Goal: Task Accomplishment & Management: Manage account settings

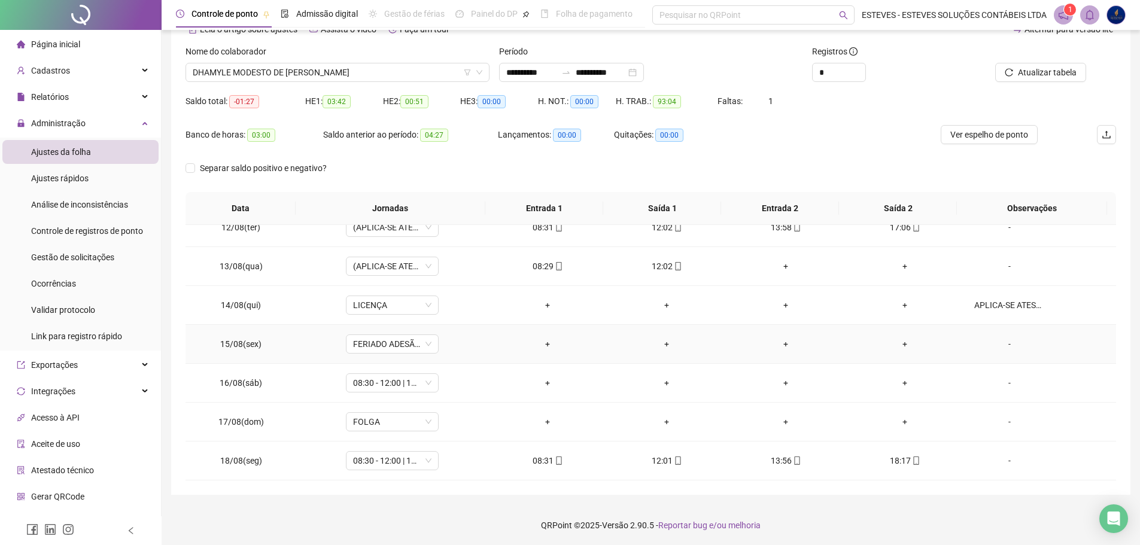
scroll to position [66, 0]
click at [77, 249] on div "Gestão de solicitações" at bounding box center [72, 257] width 83 height 24
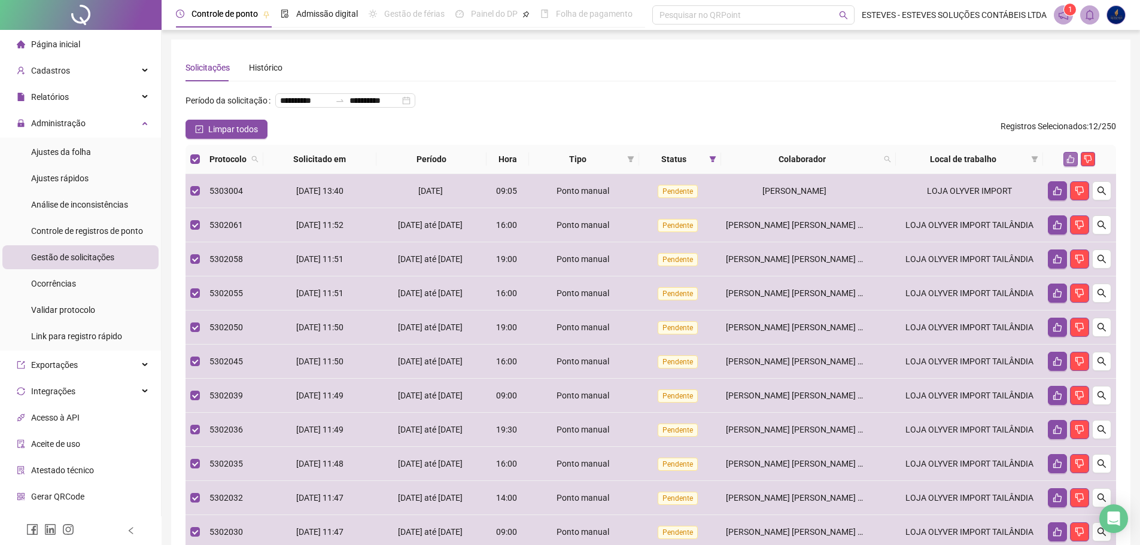
click at [1070, 163] on icon "like" at bounding box center [1070, 159] width 8 height 8
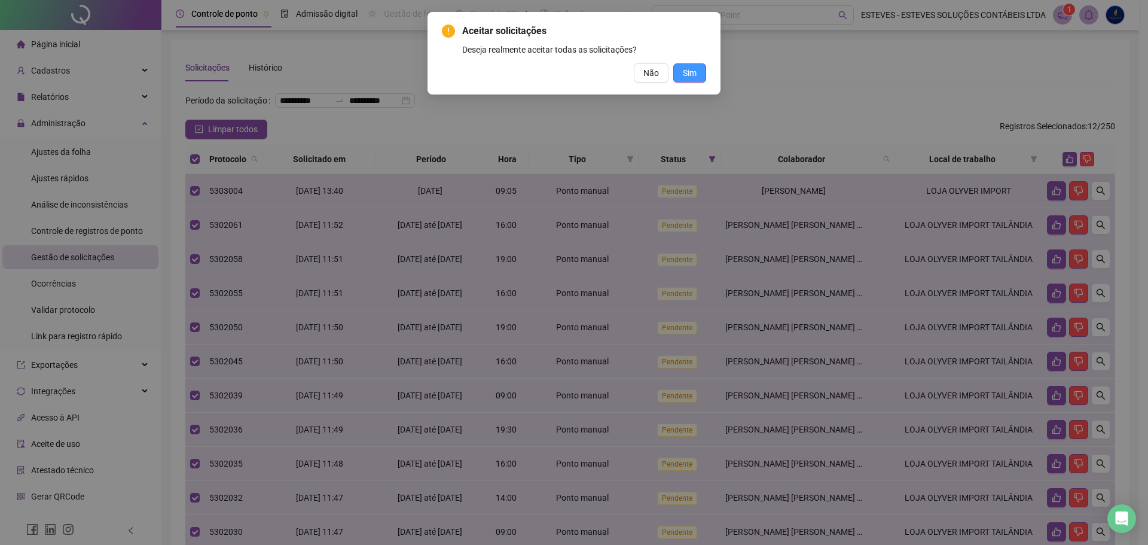
click at [705, 72] on button "Sim" at bounding box center [690, 72] width 33 height 19
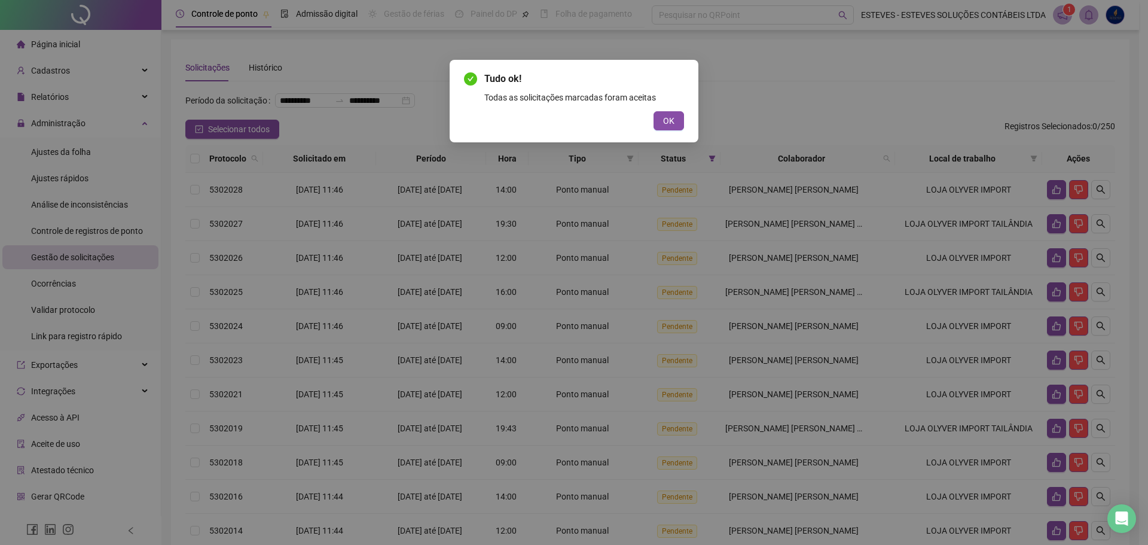
click at [663, 117] on button "OK" at bounding box center [669, 120] width 31 height 19
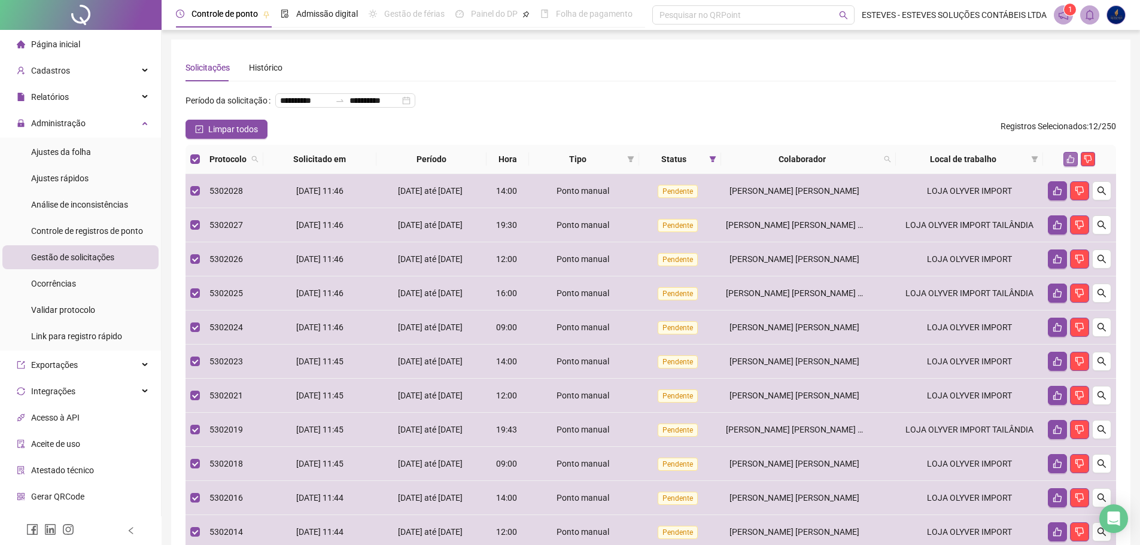
click at [1072, 163] on icon "like" at bounding box center [1070, 159] width 8 height 8
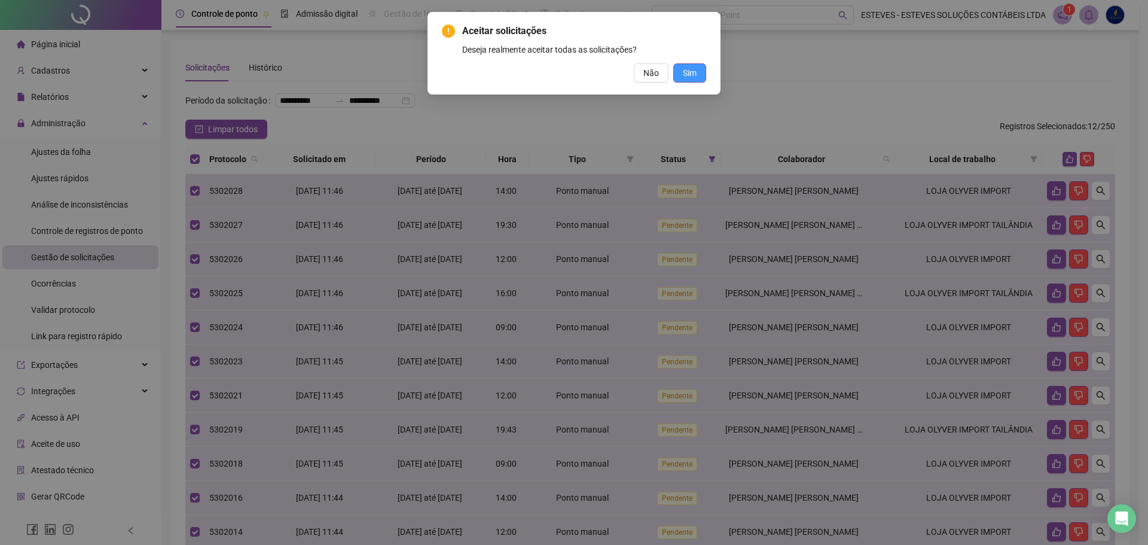
click at [694, 70] on span "Sim" at bounding box center [690, 72] width 14 height 13
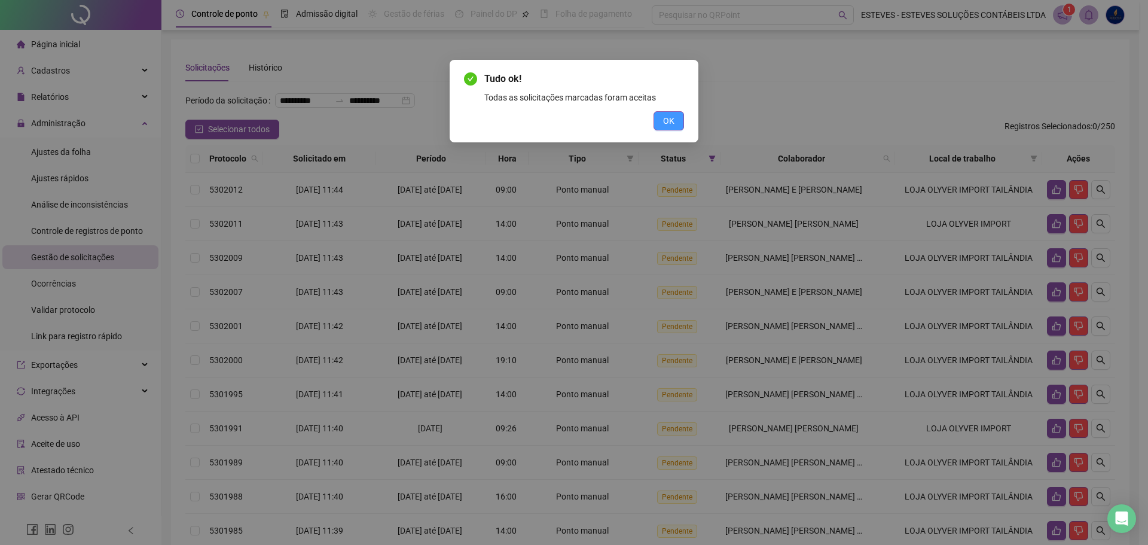
click at [666, 113] on button "OK" at bounding box center [669, 120] width 31 height 19
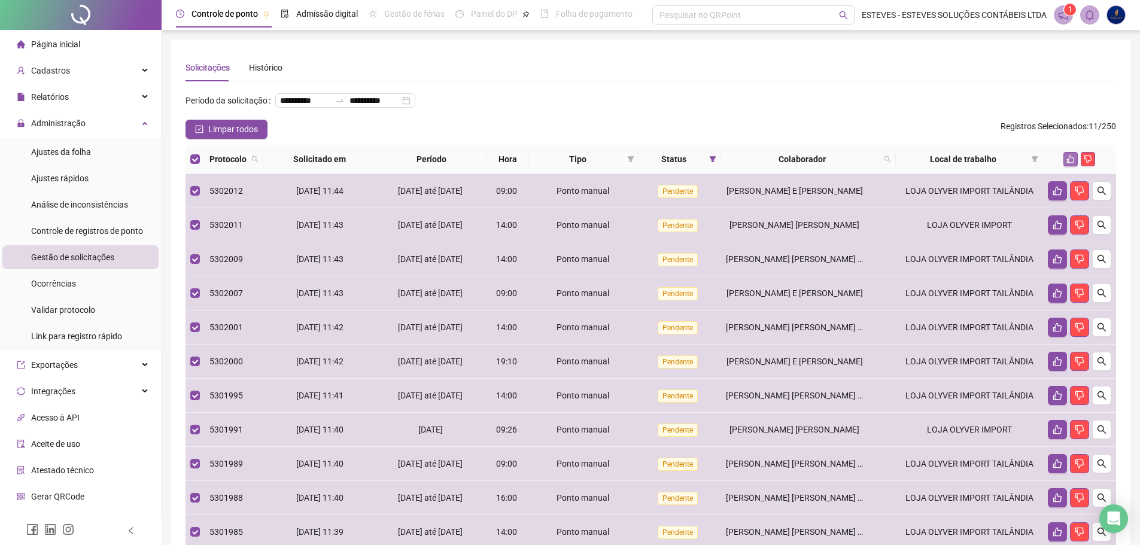
click at [1067, 163] on icon "like" at bounding box center [1070, 159] width 8 height 8
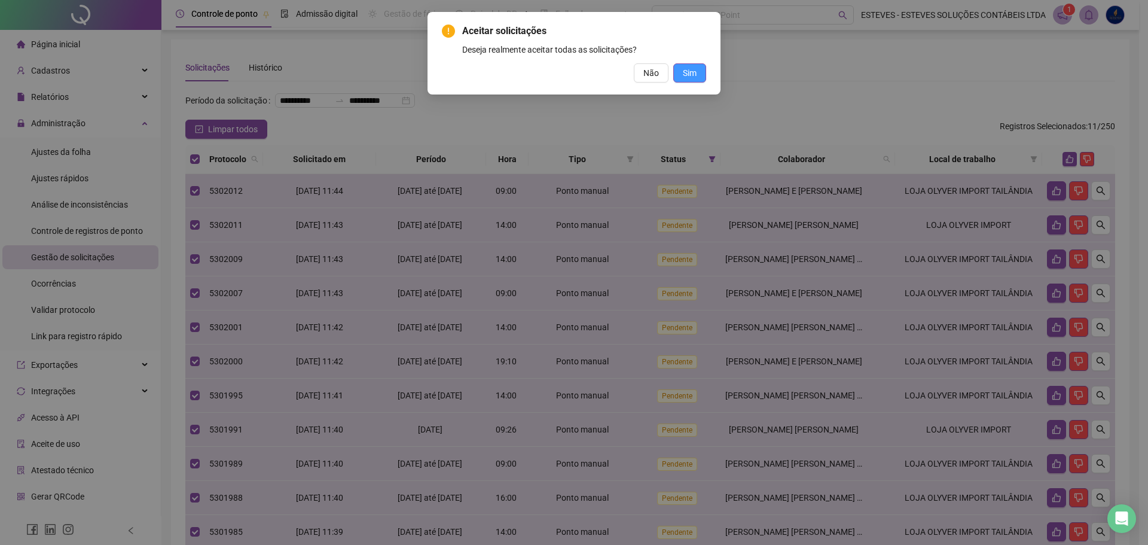
click at [691, 77] on span "Sim" at bounding box center [690, 72] width 14 height 13
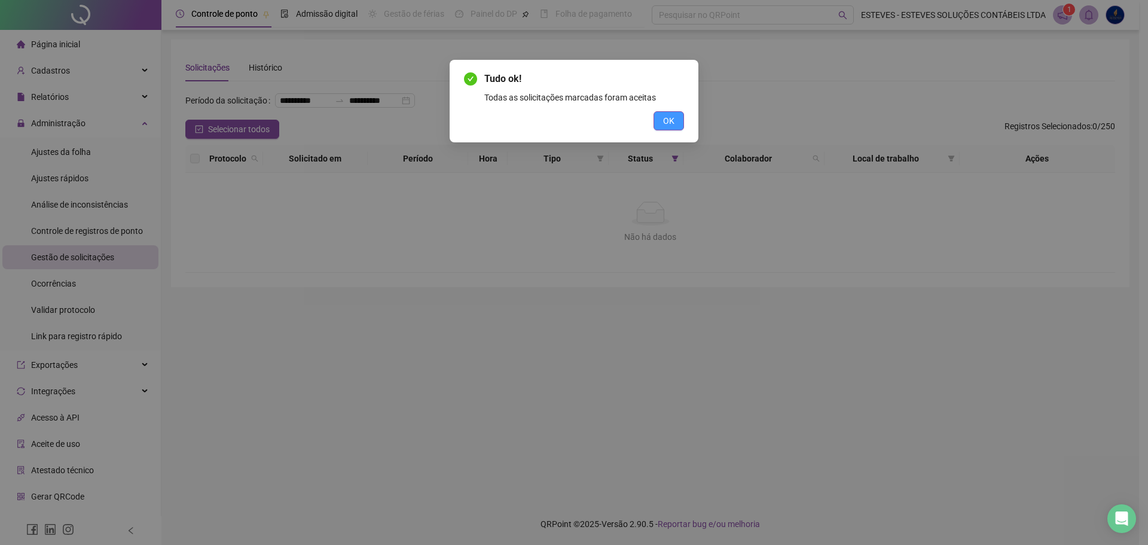
click at [665, 116] on span "OK" at bounding box center [668, 120] width 11 height 13
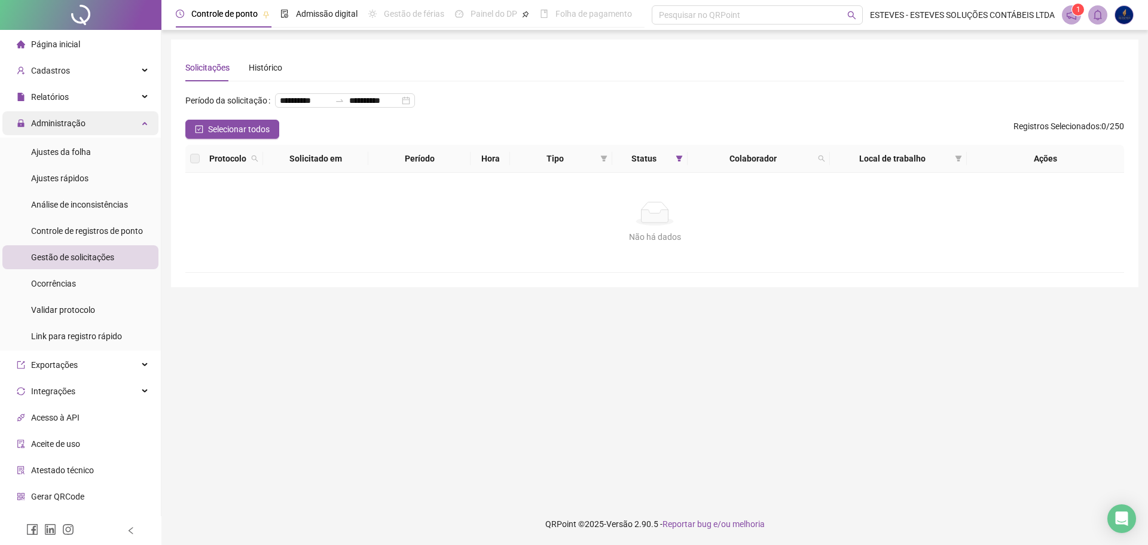
click at [62, 123] on span "Administração" at bounding box center [58, 123] width 54 height 10
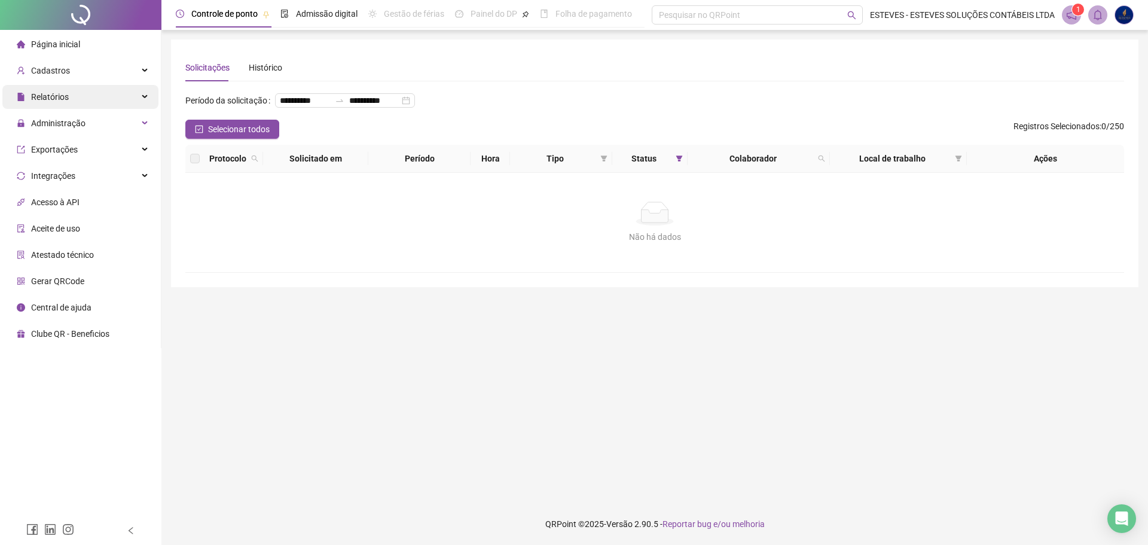
click at [78, 93] on div "Relatórios" at bounding box center [80, 97] width 156 height 24
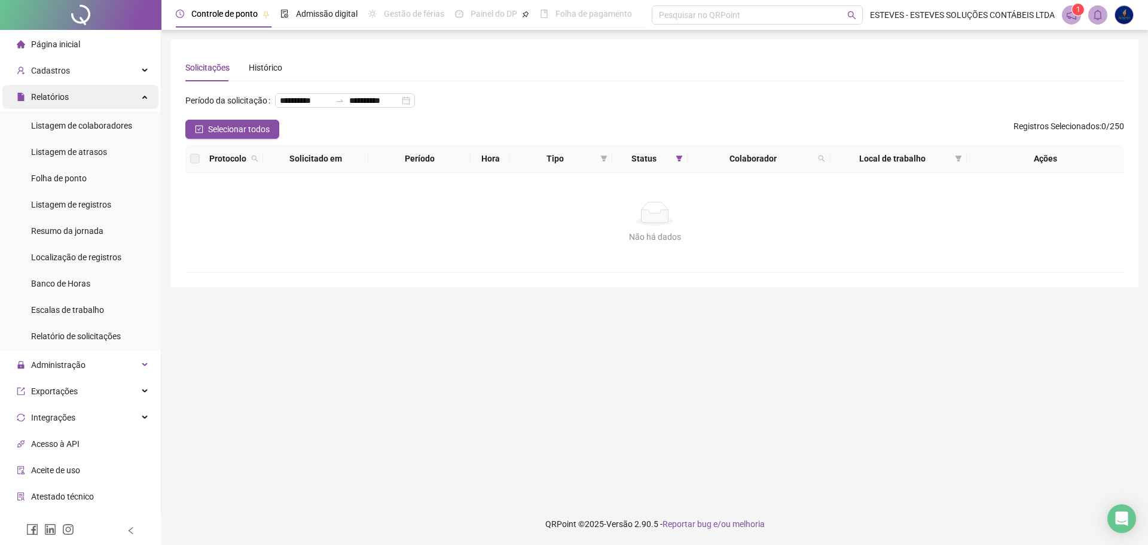
click at [75, 92] on div "Relatórios" at bounding box center [80, 97] width 156 height 24
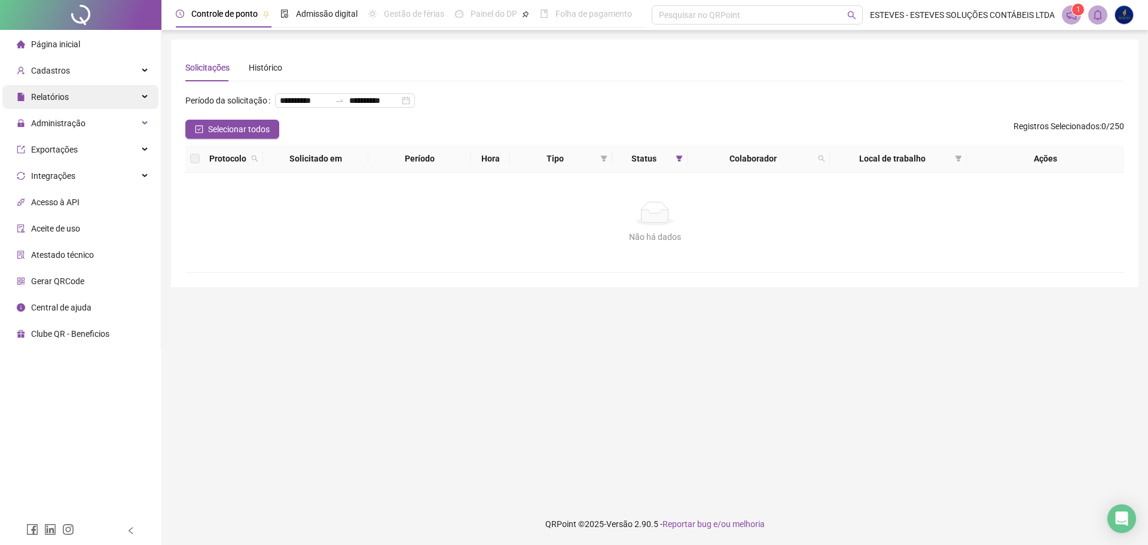
click at [75, 92] on div "Relatórios" at bounding box center [80, 97] width 156 height 24
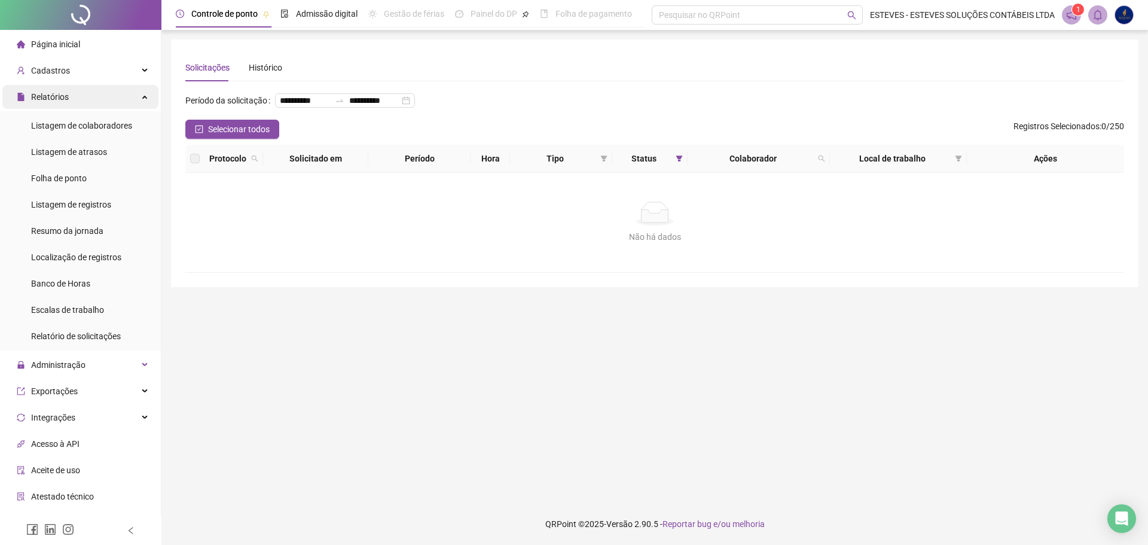
click at [75, 92] on div "Relatórios" at bounding box center [80, 97] width 156 height 24
